Goal: Task Accomplishment & Management: Manage account settings

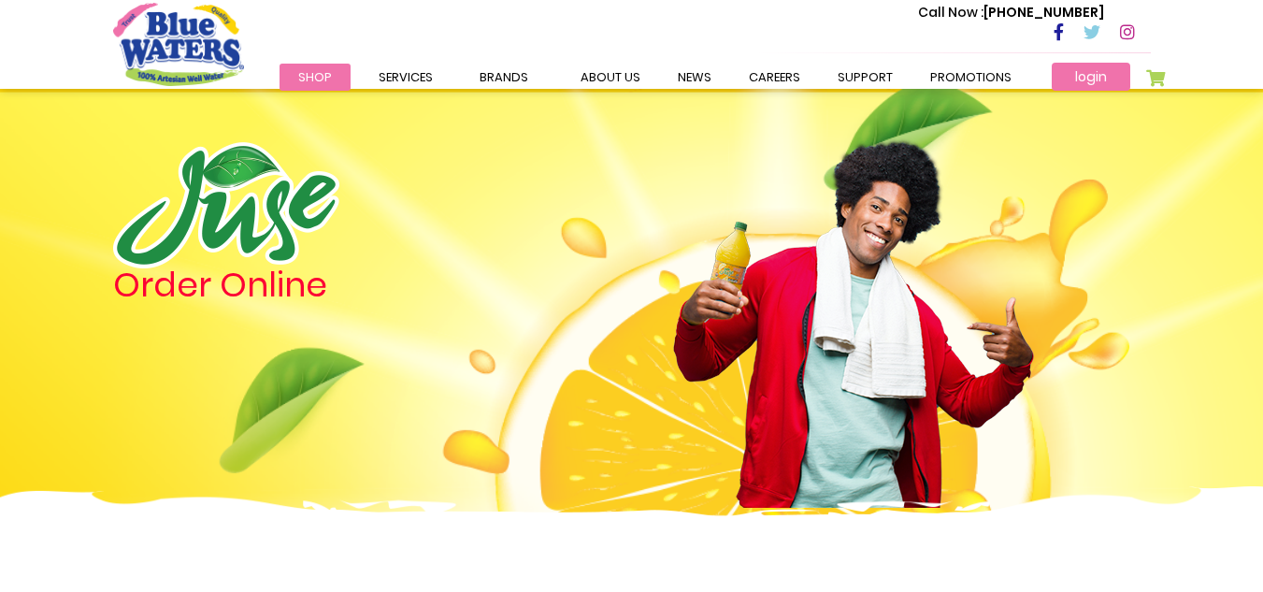
click at [1093, 67] on link "login" at bounding box center [1091, 77] width 79 height 28
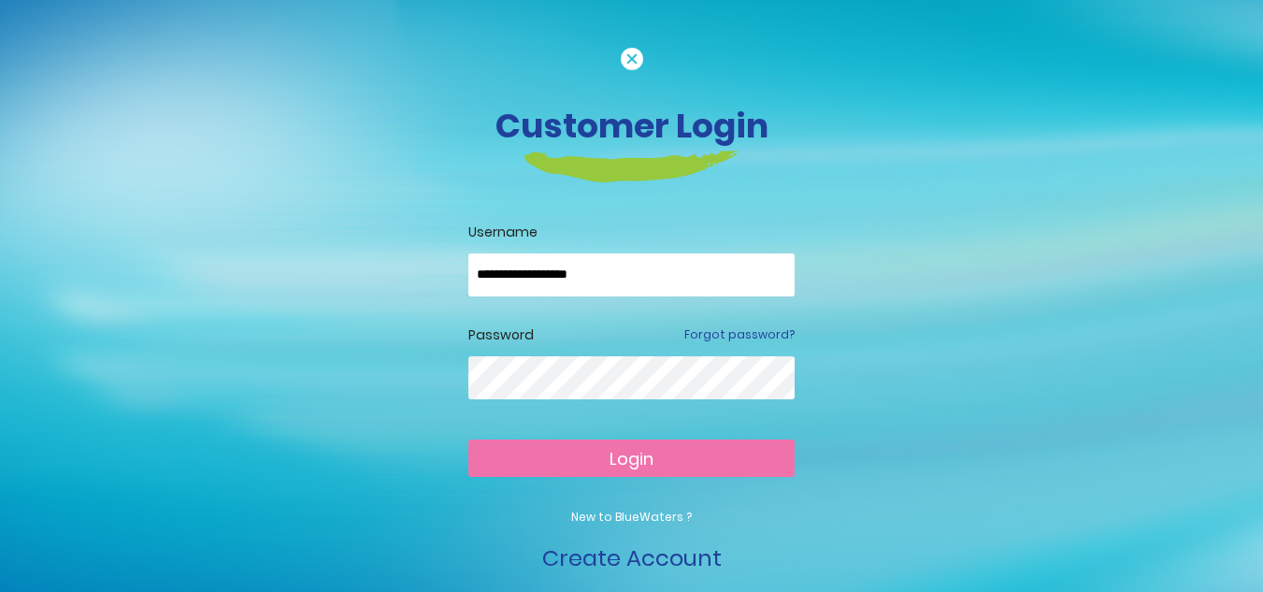
type input "**********"
click at [635, 468] on span "Login" at bounding box center [632, 458] width 44 height 23
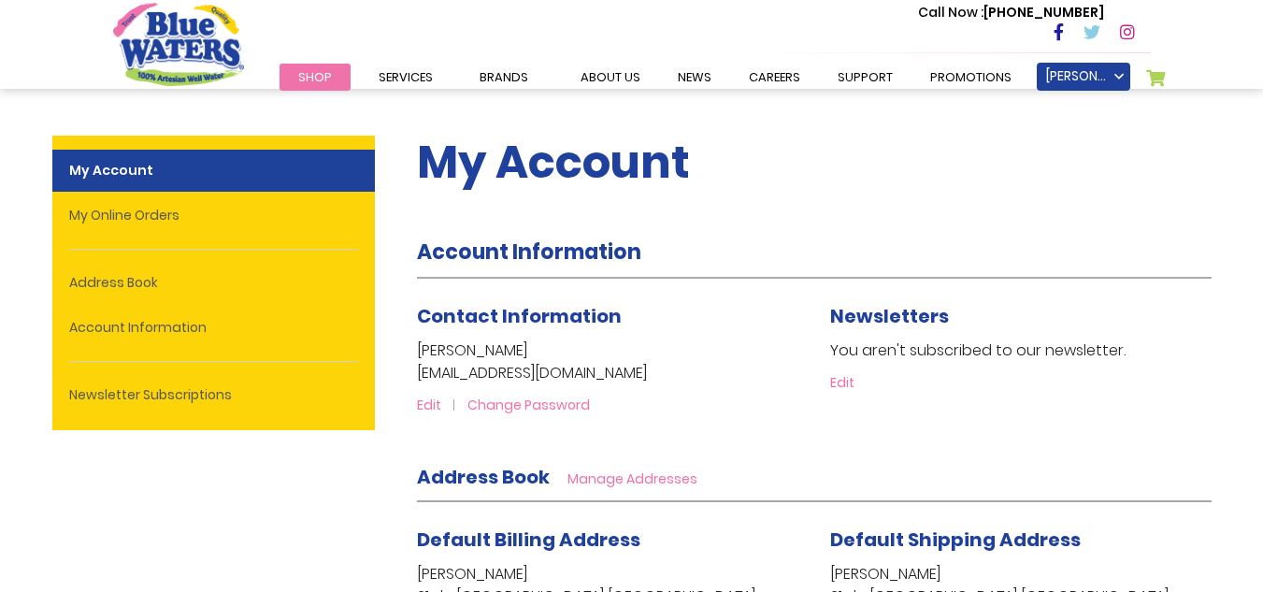
click at [340, 86] on link "Shop" at bounding box center [315, 77] width 71 height 27
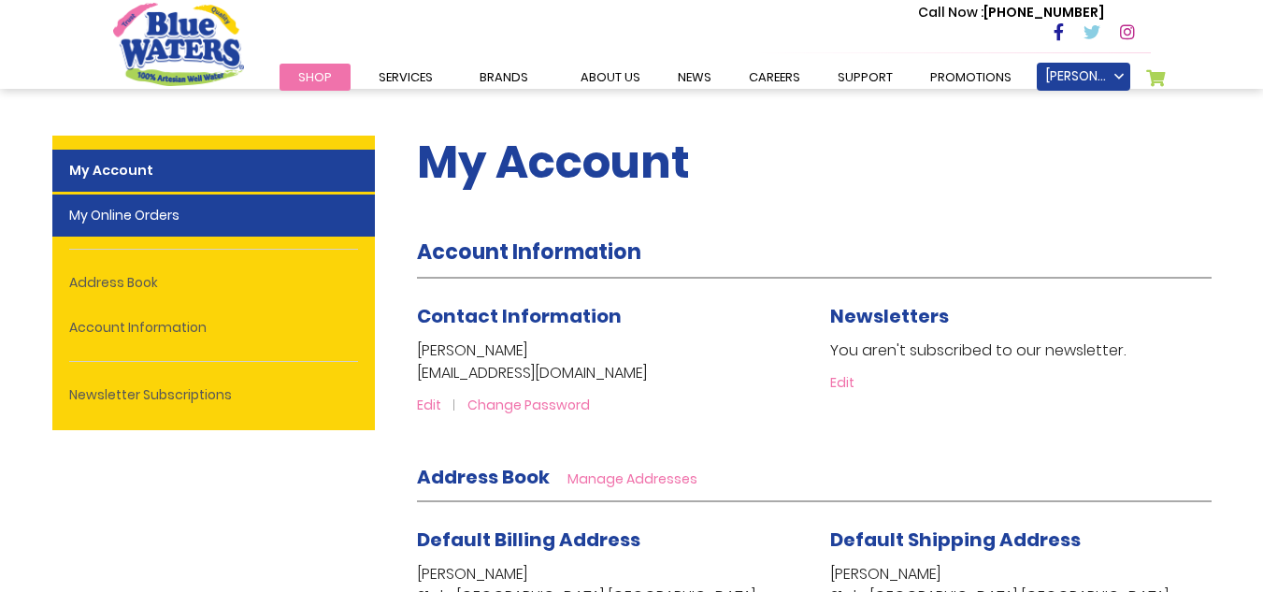
click at [203, 223] on link "My Online Orders" at bounding box center [213, 215] width 323 height 42
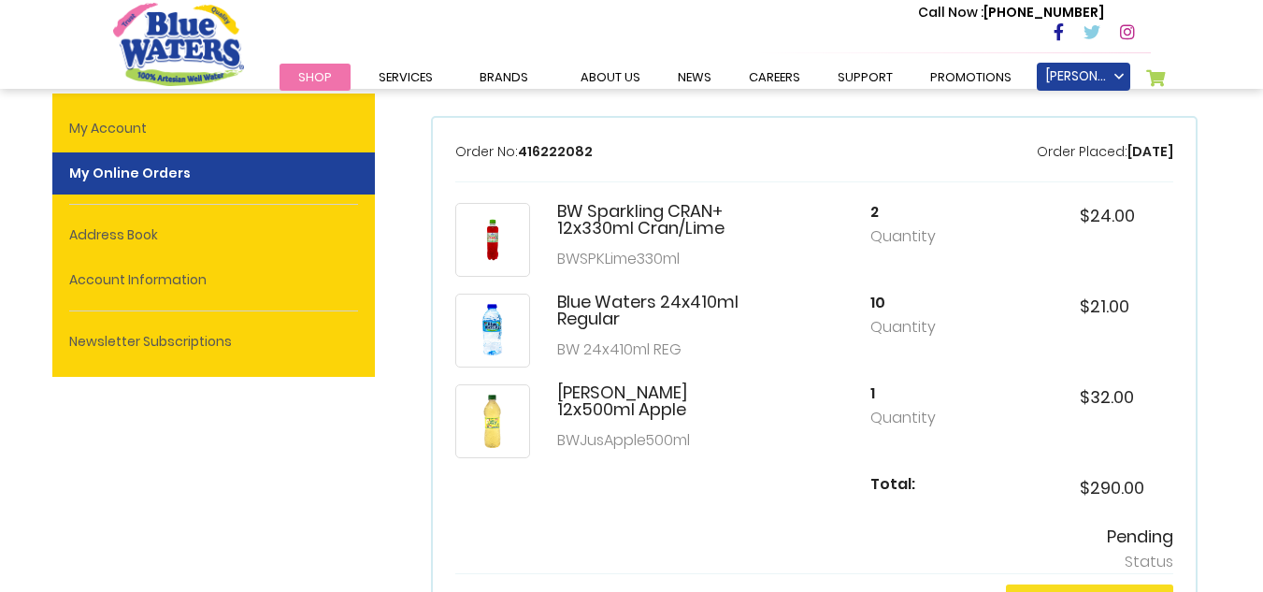
scroll to position [132, 0]
